Goal: Task Accomplishment & Management: Use online tool/utility

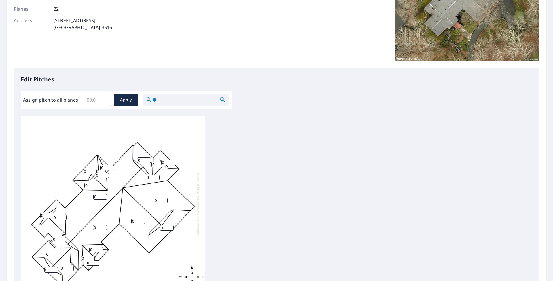
scroll to position [6, 0]
click at [167, 225] on input "0" at bounding box center [167, 227] width 14 height 5
type input "3"
type input "1"
click at [163, 198] on input "1" at bounding box center [161, 200] width 14 height 5
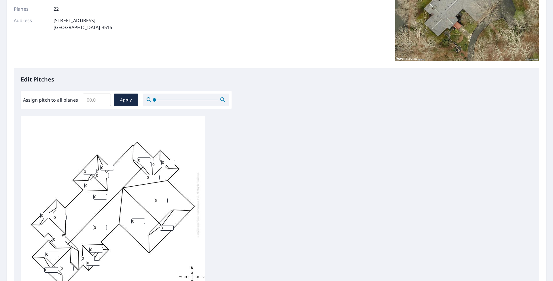
type input "6"
click at [135, 219] on input "0" at bounding box center [138, 221] width 14 height 5
type input "6"
type input "1"
click at [102, 225] on input "1" at bounding box center [100, 227] width 14 height 5
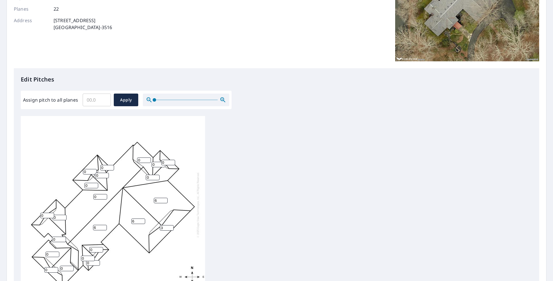
type input "6"
click at [94, 247] on input "0" at bounding box center [96, 249] width 14 height 5
type input "6"
click at [87, 256] on input "0" at bounding box center [88, 258] width 14 height 5
type input "06"
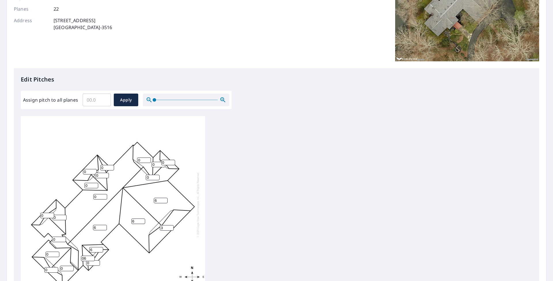
click at [92, 260] on input "0" at bounding box center [93, 262] width 14 height 5
click at [45, 215] on input "0" at bounding box center [47, 217] width 14 height 5
type input "3"
click at [94, 174] on input "0" at bounding box center [90, 173] width 14 height 5
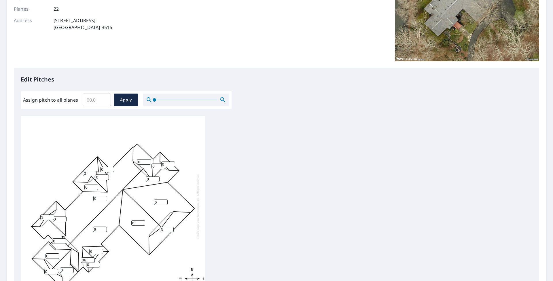
type input "3"
click at [169, 162] on input "0" at bounding box center [168, 164] width 14 height 5
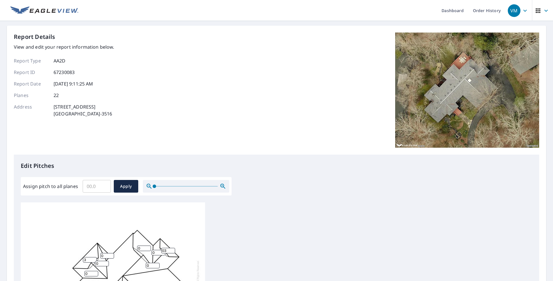
type input "03"
click at [144, 248] on input "0" at bounding box center [144, 248] width 14 height 5
type input "1"
click at [151, 261] on input "0" at bounding box center [153, 263] width 14 height 5
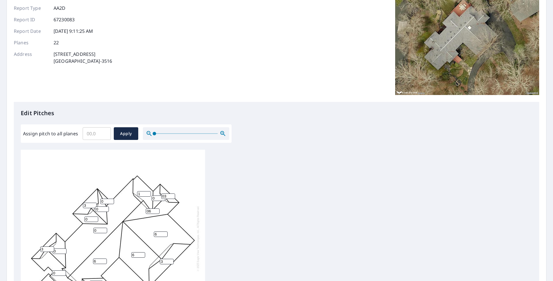
scroll to position [58, 0]
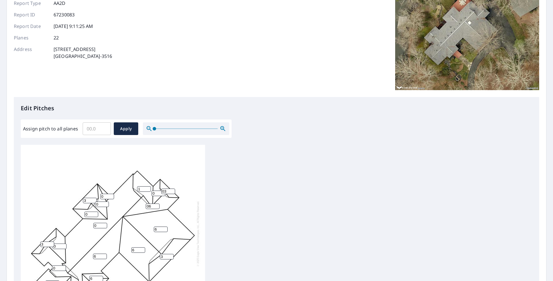
type input "0"
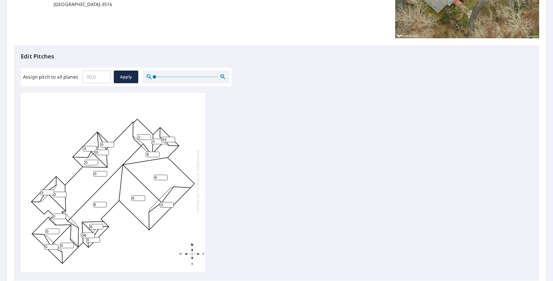
scroll to position [115, 0]
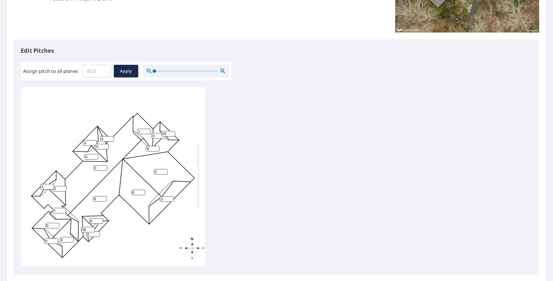
type input "6"
click at [88, 232] on input "0" at bounding box center [93, 234] width 14 height 5
type input "03"
click at [62, 242] on input "0" at bounding box center [67, 241] width 14 height 5
type input "03"
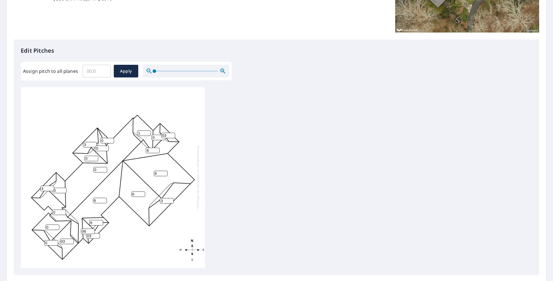
click at [52, 242] on input "0" at bounding box center [51, 242] width 14 height 5
type input "0"
type input "3"
click at [67, 241] on input "03" at bounding box center [67, 241] width 14 height 5
type input "0"
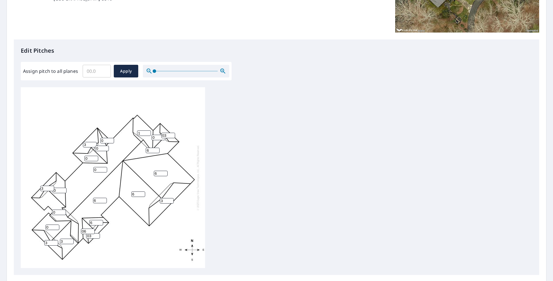
type input "3"
click at [89, 236] on input "03" at bounding box center [93, 235] width 14 height 5
click at [91, 236] on input "03" at bounding box center [93, 235] width 14 height 5
type input "0"
type input "3"
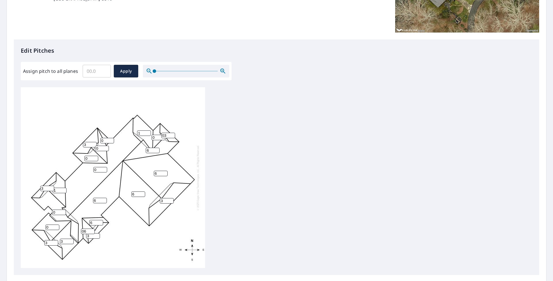
type input "1"
click at [65, 190] on input "1" at bounding box center [60, 190] width 14 height 5
type input "6"
click at [103, 170] on input "0" at bounding box center [100, 169] width 14 height 5
type input "6"
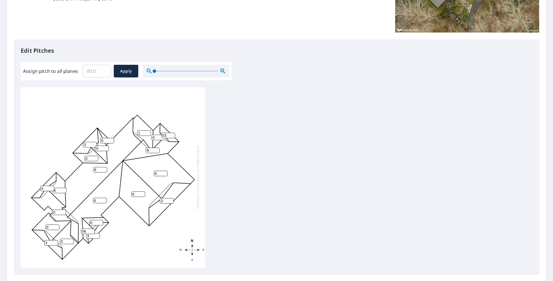
click at [96, 160] on input "0" at bounding box center [91, 158] width 14 height 5
type input "6"
click at [103, 148] on input "0" at bounding box center [102, 148] width 14 height 5
type input "06"
click at [109, 139] on input "0" at bounding box center [107, 140] width 14 height 5
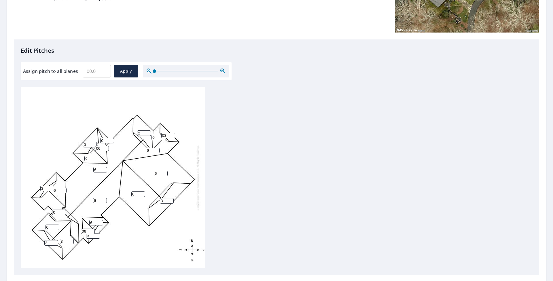
click at [146, 133] on input "2" at bounding box center [144, 132] width 14 height 5
type input "3"
click at [146, 133] on input "3" at bounding box center [144, 132] width 14 height 5
click at [52, 225] on input "0" at bounding box center [52, 227] width 14 height 5
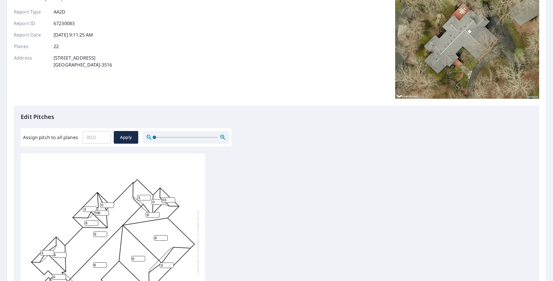
scroll to position [58, 0]
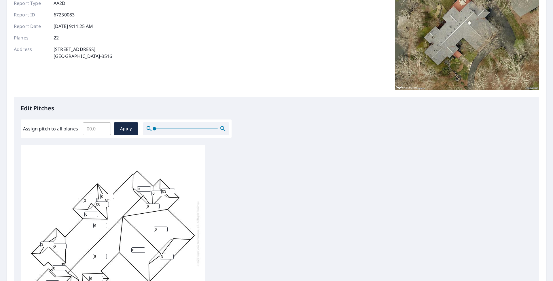
type input "06"
click at [58, 265] on input "0" at bounding box center [59, 267] width 14 height 5
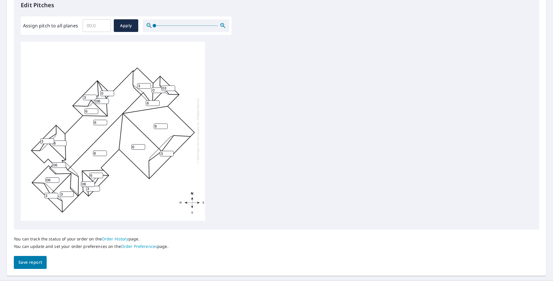
scroll to position [175, 0]
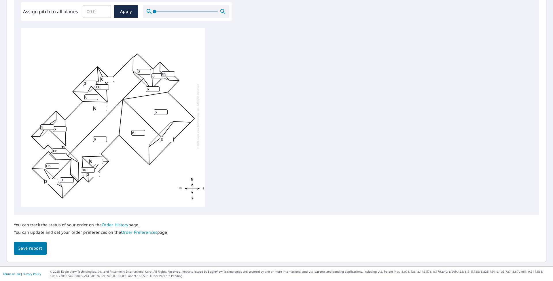
type input "06"
click at [29, 246] on span "Save report" at bounding box center [30, 248] width 24 height 7
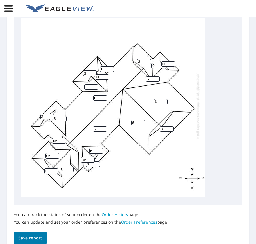
scroll to position [346, 0]
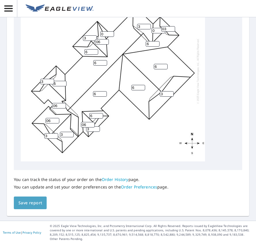
click at [32, 202] on span "Save report" at bounding box center [30, 203] width 24 height 7
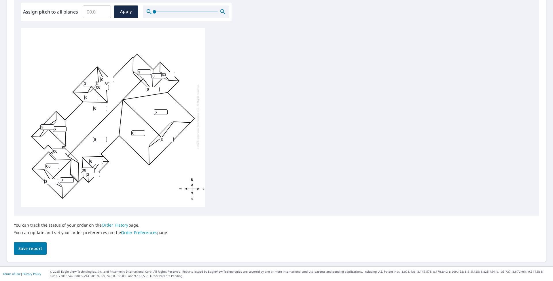
scroll to position [196, 0]
click at [26, 249] on span "Save report" at bounding box center [30, 248] width 24 height 7
